Goal: Task Accomplishment & Management: Manage account settings

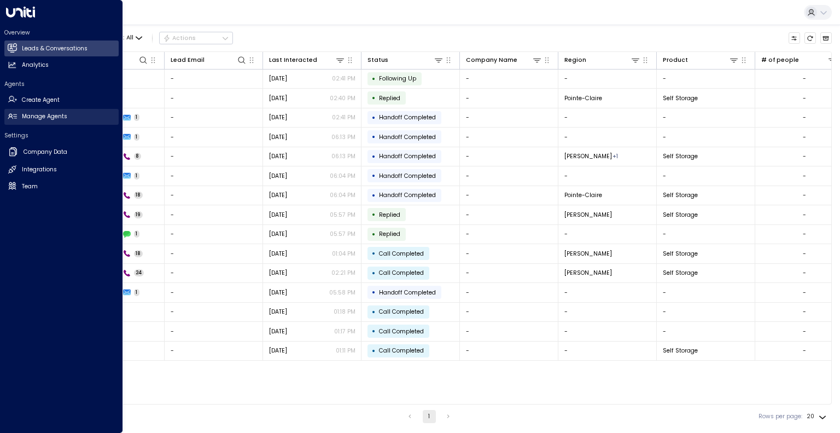
click at [39, 115] on h2 "Manage Agents" at bounding box center [44, 116] width 45 height 9
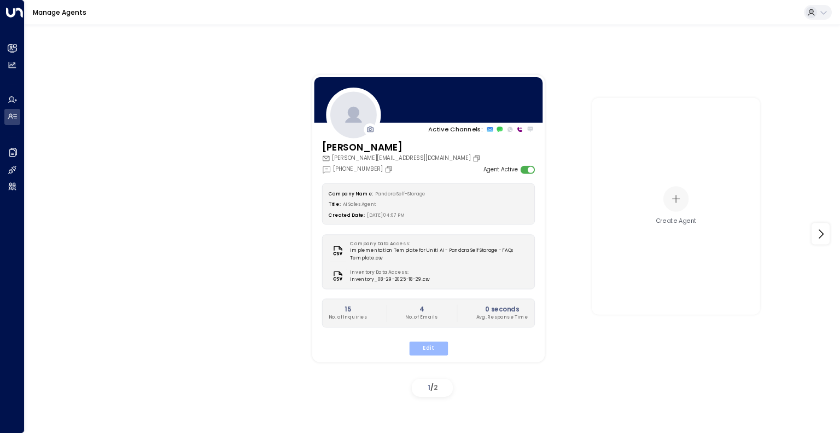
click at [437, 347] on button "Edit" at bounding box center [427, 348] width 39 height 14
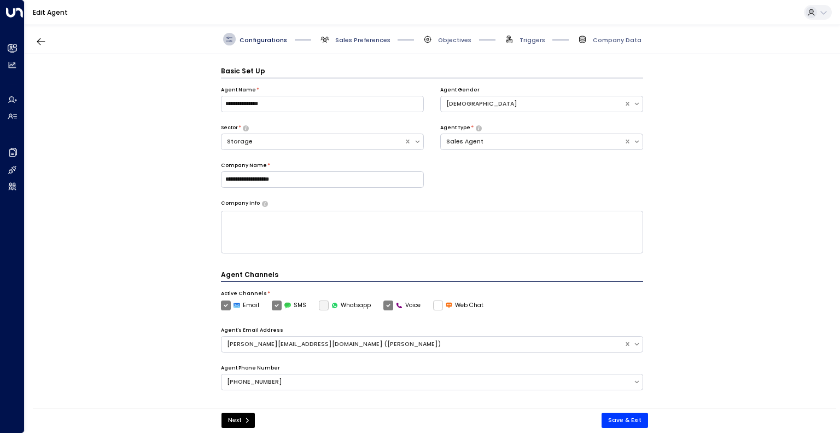
click at [365, 39] on span "Sales Preferences" at bounding box center [362, 40] width 55 height 8
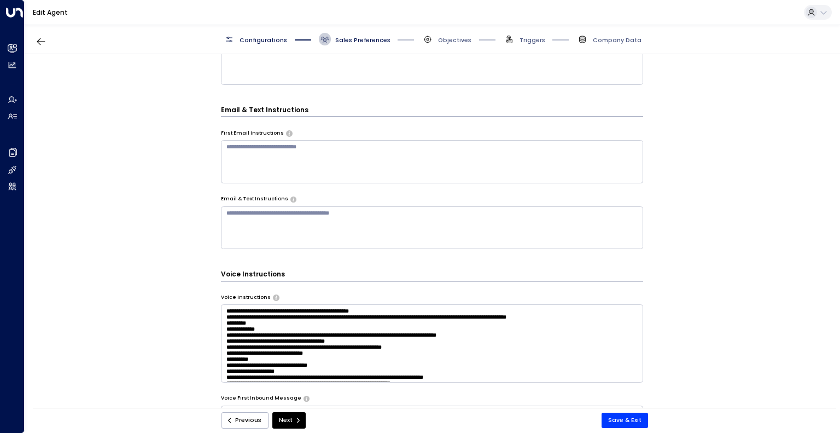
scroll to position [430, 0]
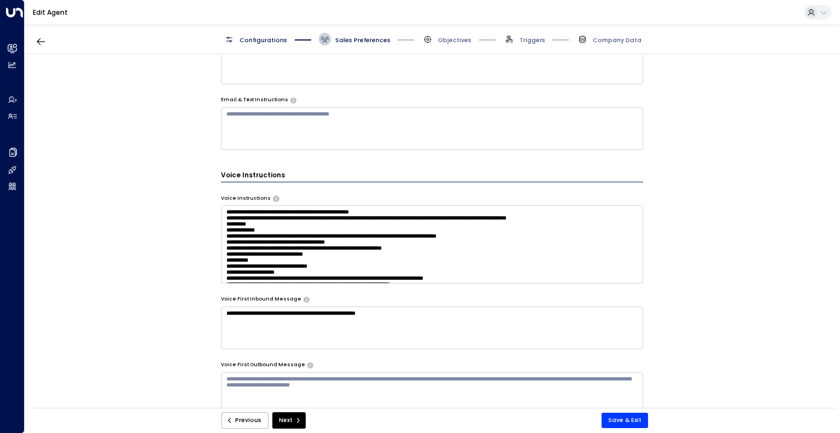
drag, startPoint x: 146, startPoint y: 17, endPoint x: 51, endPoint y: 42, distance: 98.4
click at [51, 42] on div "**********" at bounding box center [432, 206] width 815 height 413
click at [48, 41] on button "button" at bounding box center [41, 42] width 20 height 20
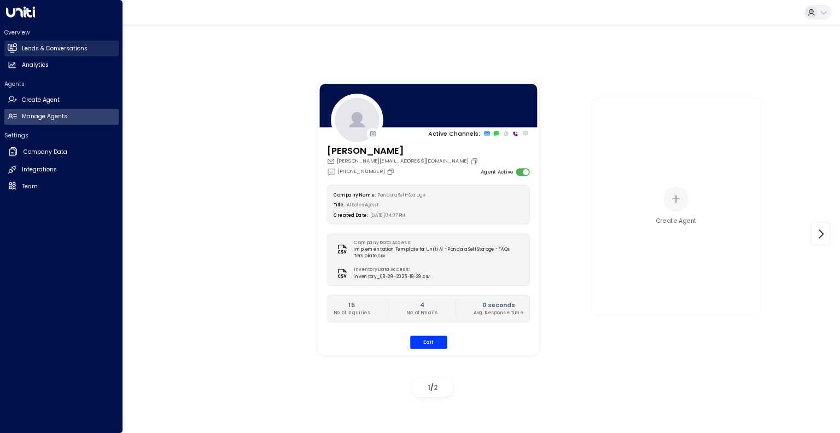
click at [22, 46] on h2 "Leads & Conversations" at bounding box center [55, 48] width 66 height 9
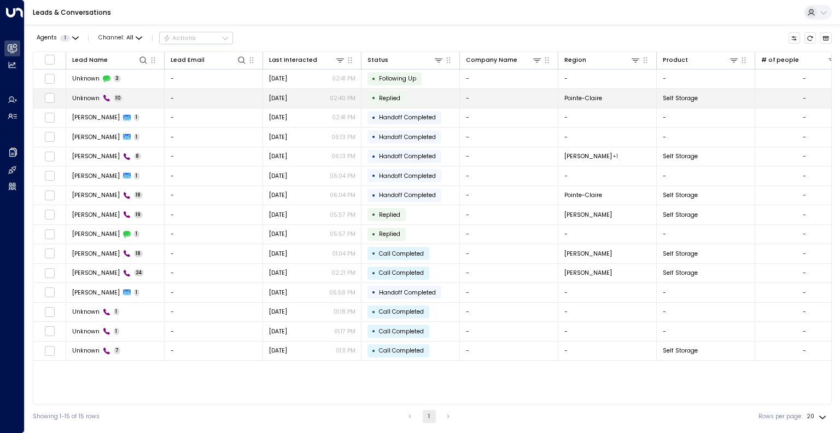
click at [438, 95] on td "• Replied" at bounding box center [410, 98] width 98 height 19
